Goal: Information Seeking & Learning: Learn about a topic

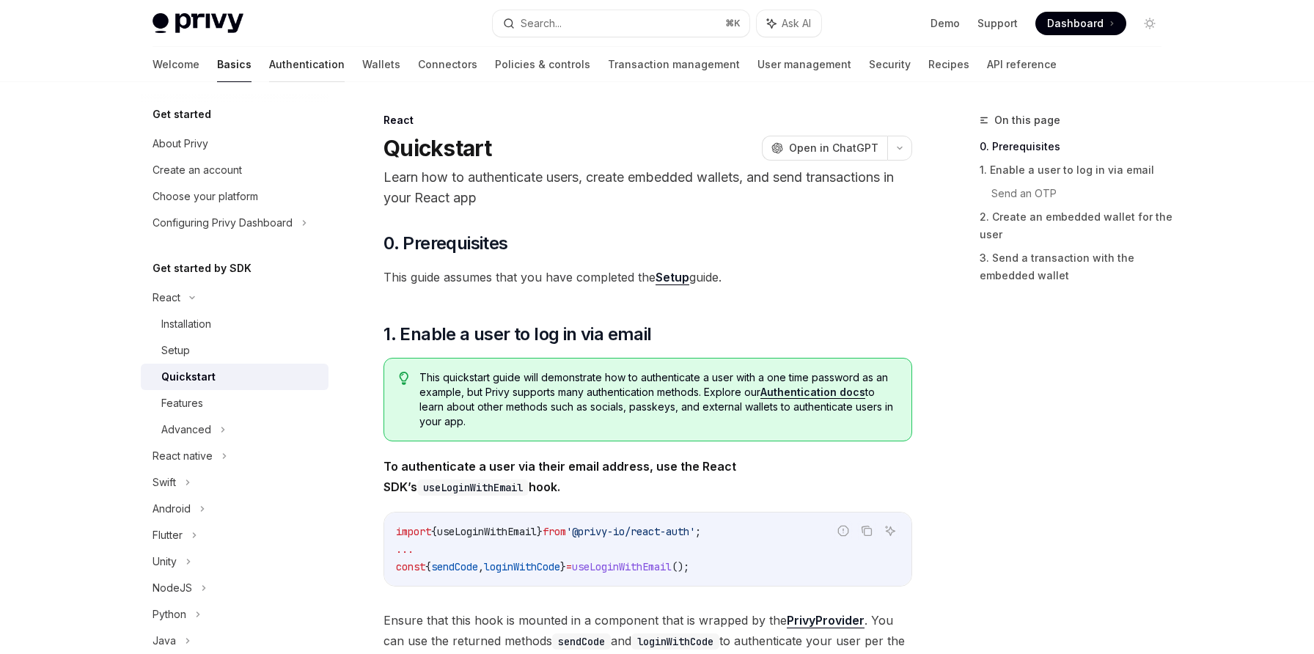
click at [269, 66] on link "Authentication" at bounding box center [307, 64] width 76 height 35
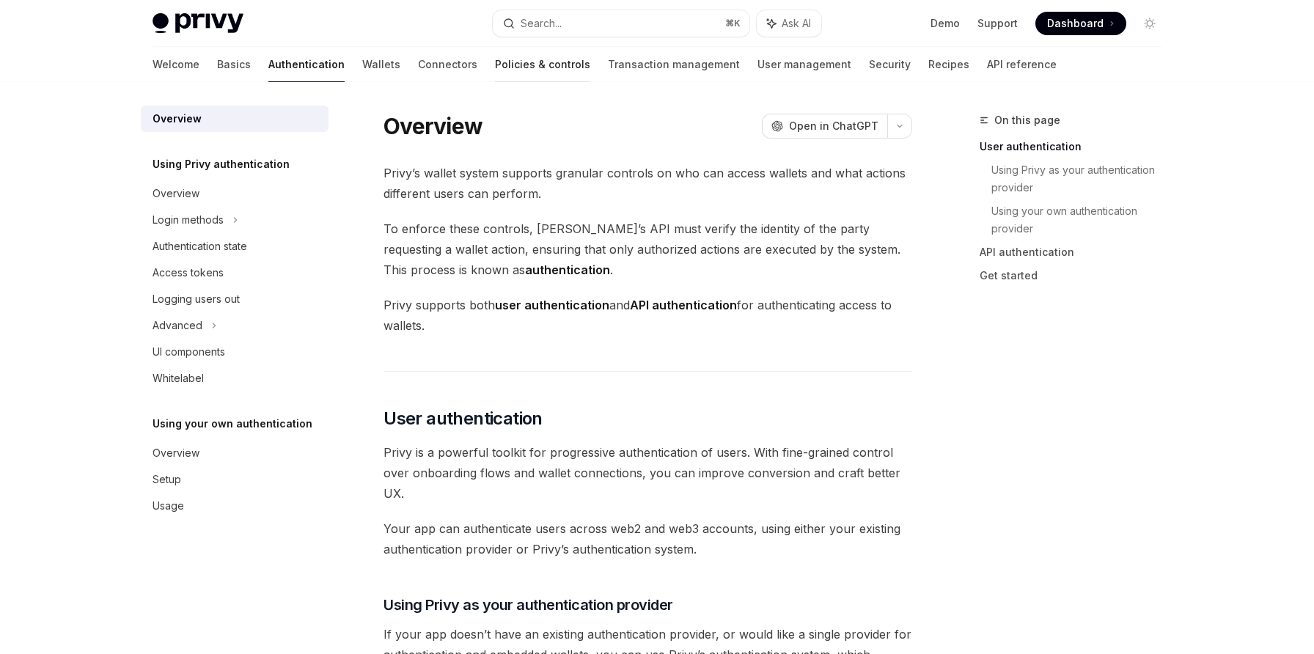
click at [495, 61] on link "Policies & controls" at bounding box center [542, 64] width 95 height 35
type textarea "*"
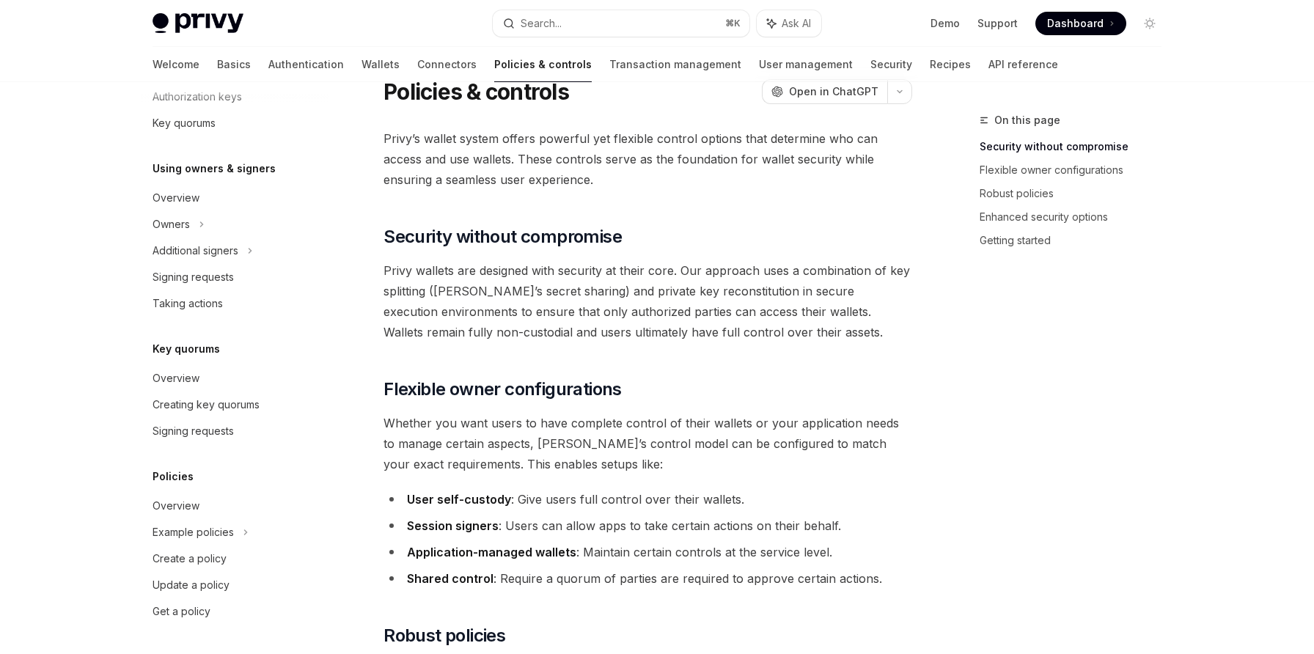
scroll to position [35, 0]
click at [199, 544] on div "Example policies" at bounding box center [235, 532] width 188 height 26
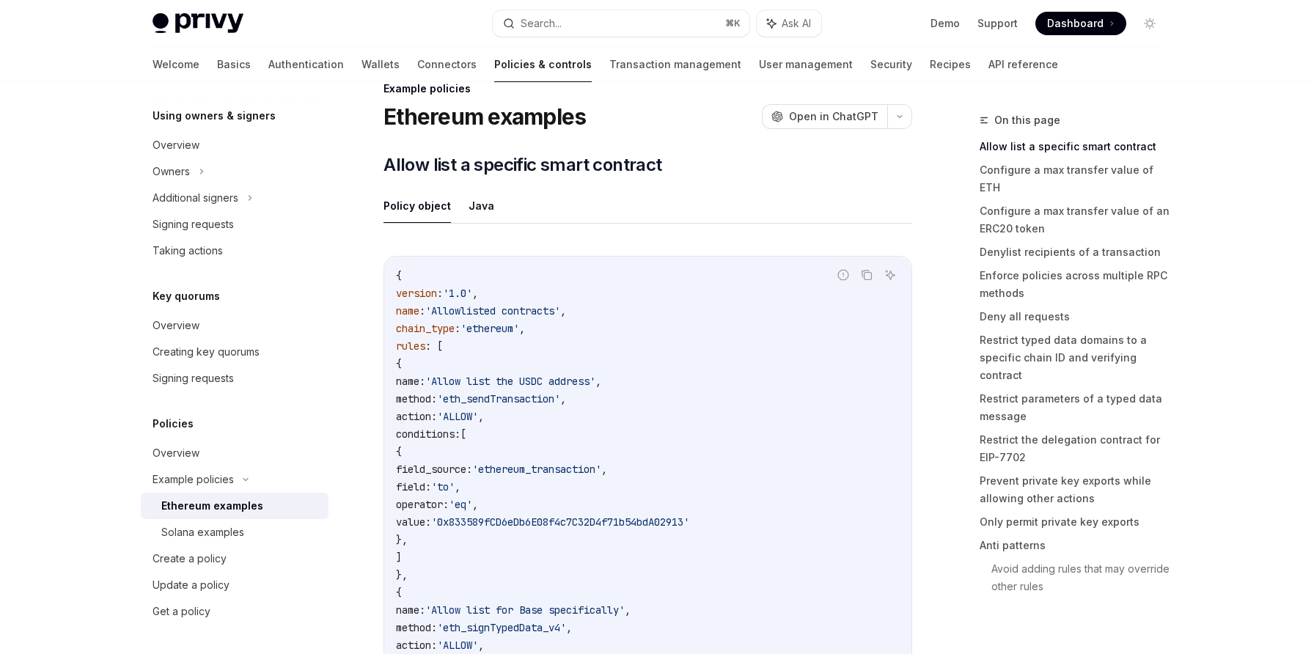
scroll to position [45, 0]
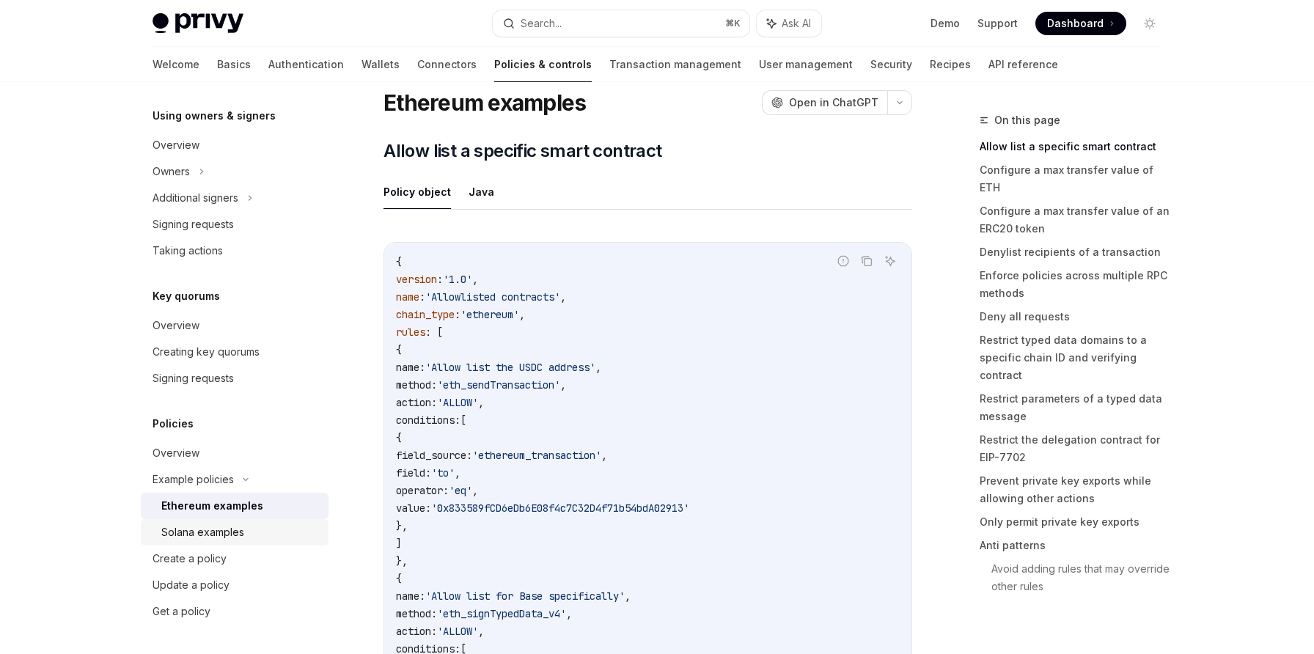
click at [230, 540] on div "Solana examples" at bounding box center [202, 533] width 83 height 18
type textarea "*"
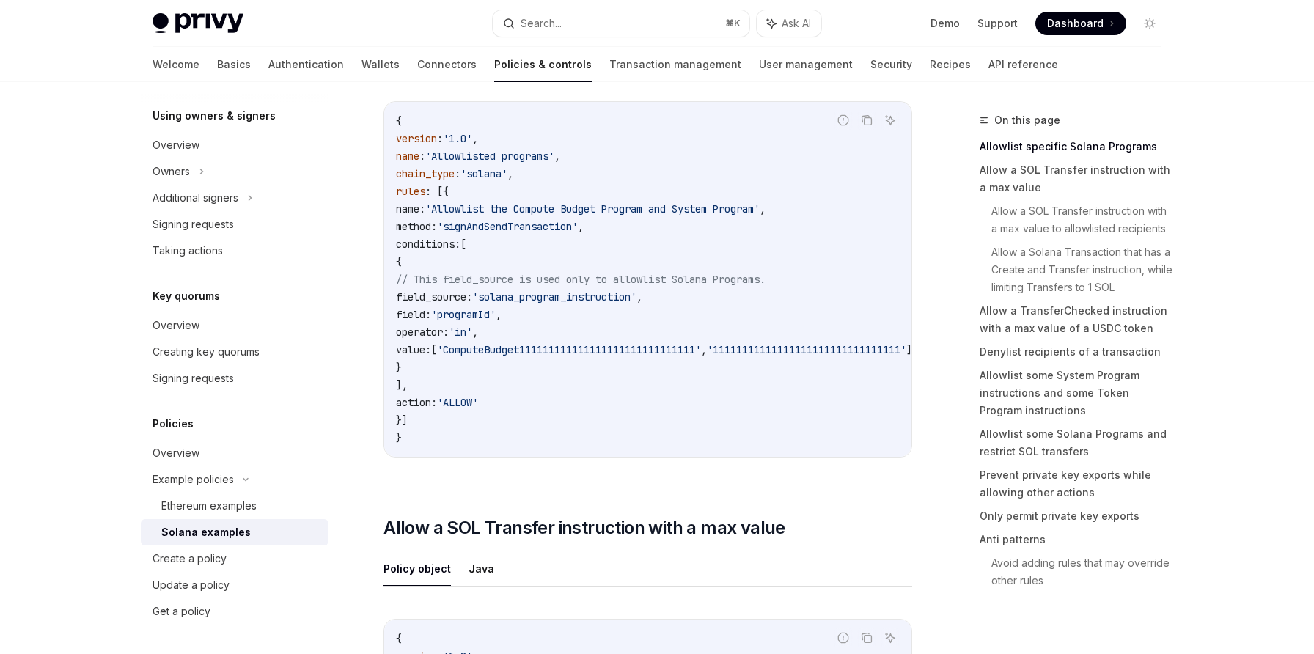
scroll to position [354, 0]
